Goal: Information Seeking & Learning: Learn about a topic

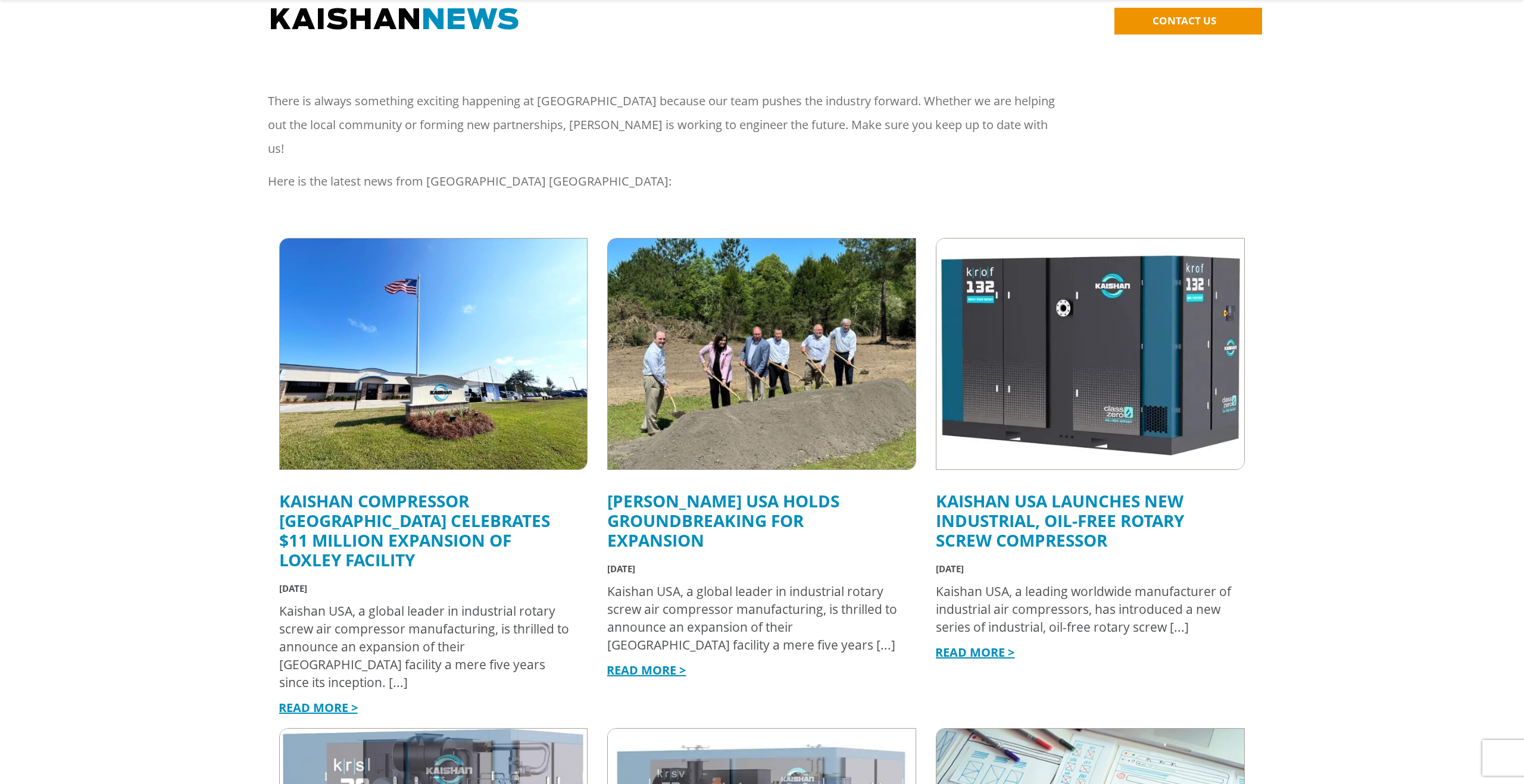
scroll to position [213, 0]
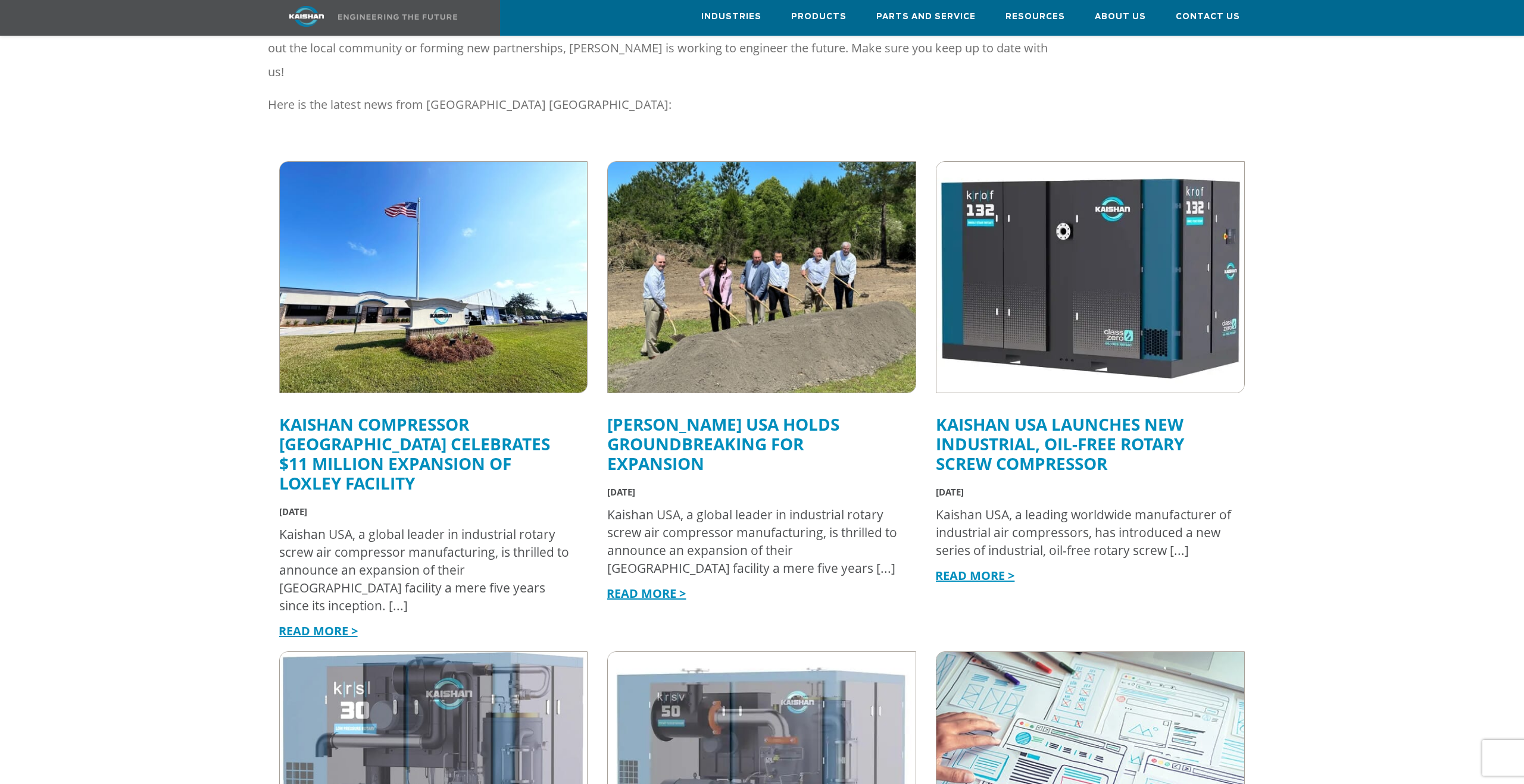
click at [408, 413] on link "Kaishan Compressor [GEOGRAPHIC_DATA] Celebrates $11 Million Expansion of Loxley…" at bounding box center [415, 454] width 271 height 81
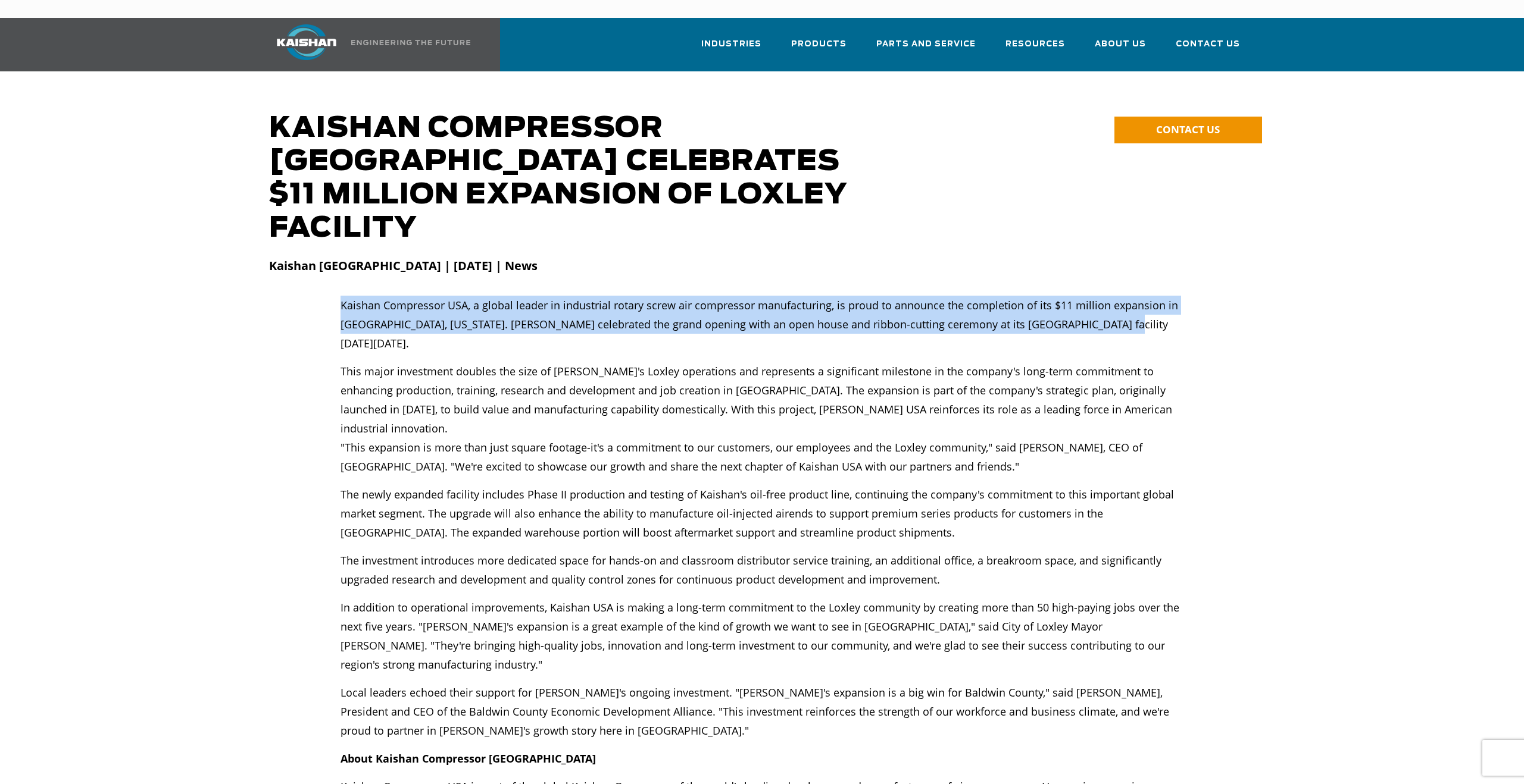
drag, startPoint x: 1109, startPoint y: 274, endPoint x: 331, endPoint y: 264, distance: 778.1
click at [331, 295] on div "Kaishan Compressor USA, a global leader in industrial rotary screw air compress…" at bounding box center [762, 581] width 1000 height 571
copy div "Kaishan Compressor USA, a global leader in industrial rotary screw air compress…"
